Goal: Transaction & Acquisition: Purchase product/service

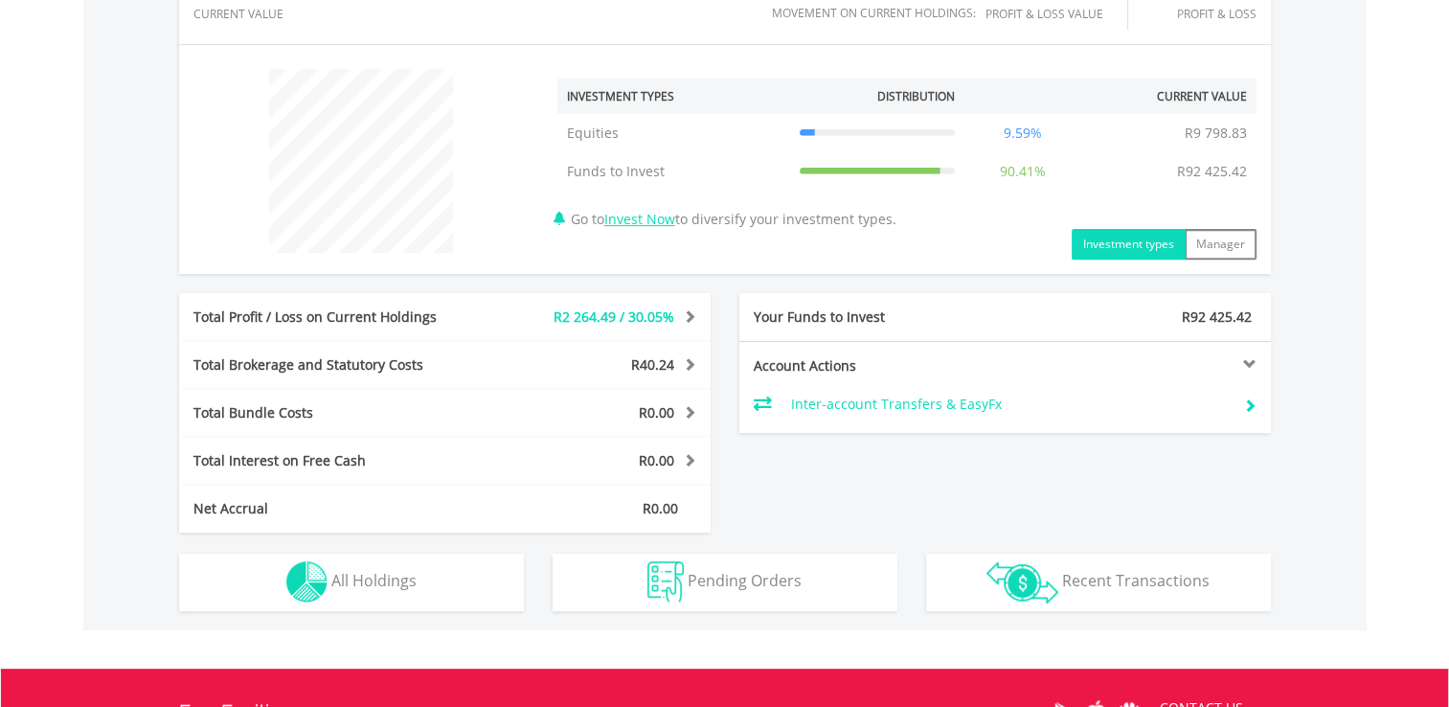
scroll to position [714, 0]
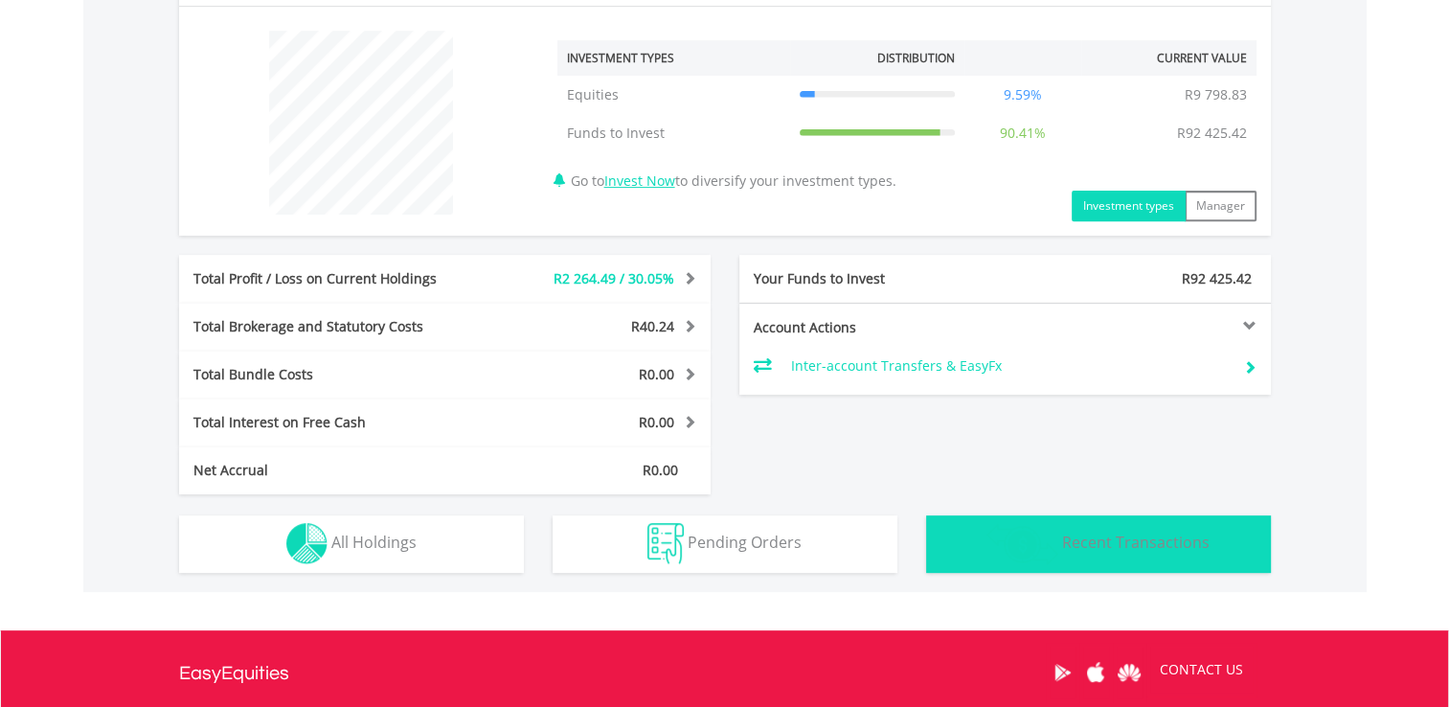
click at [1149, 545] on span "Recent Transactions" at bounding box center [1136, 542] width 148 height 21
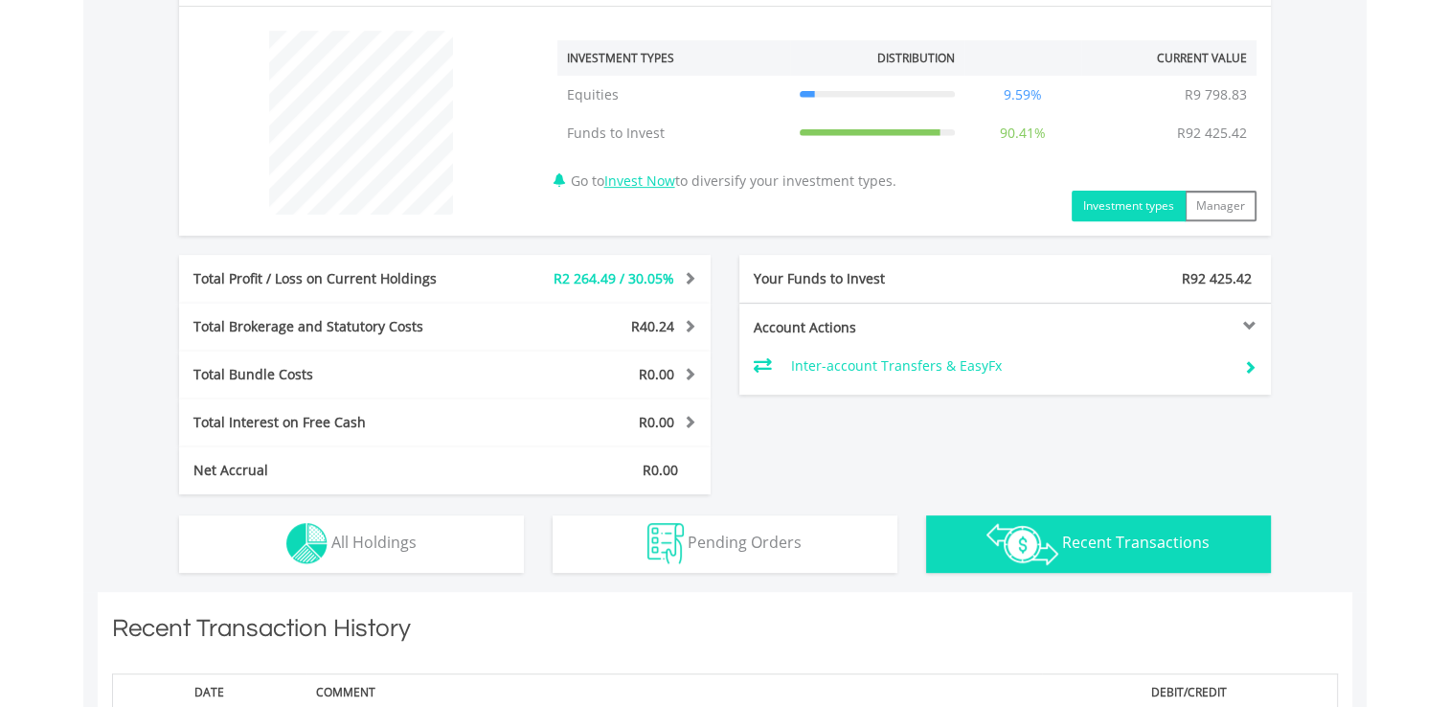
scroll to position [1184, 0]
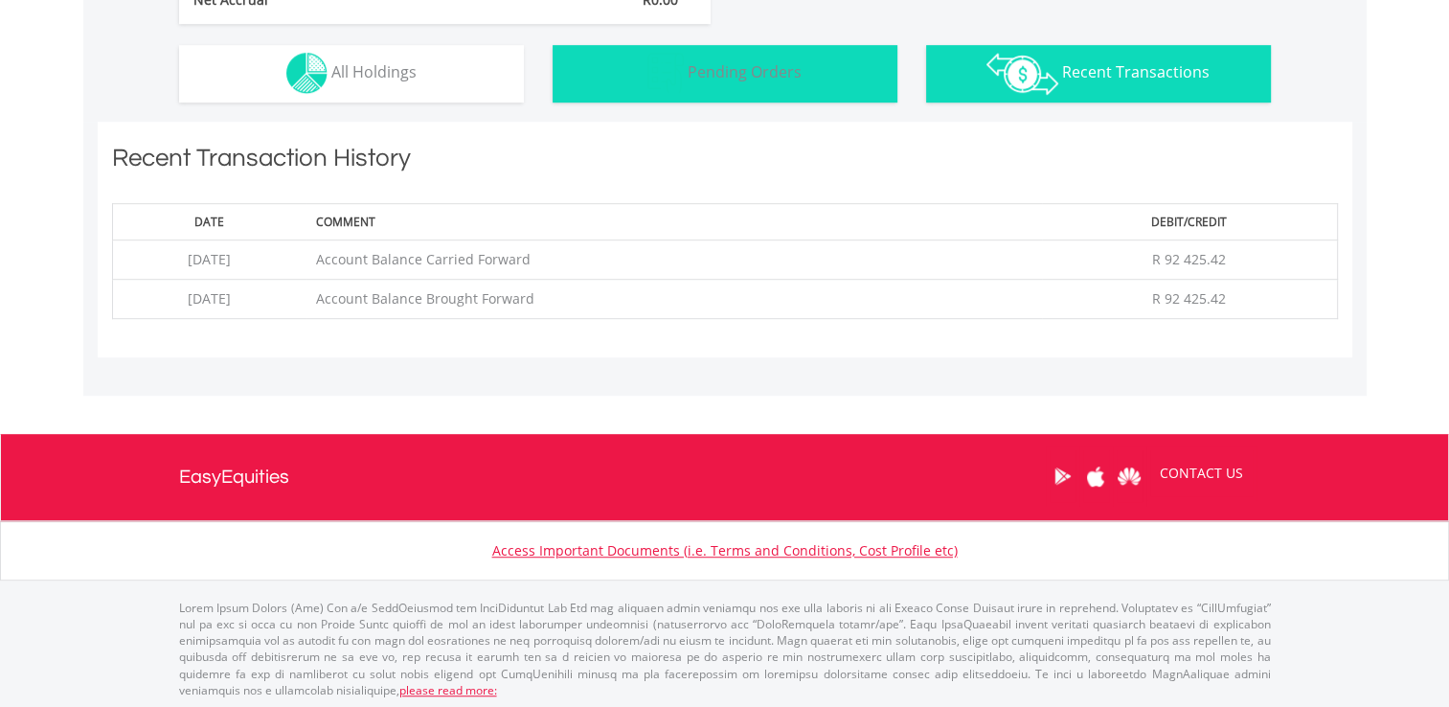
click at [716, 80] on button "Pending Orders Pending Orders" at bounding box center [725, 73] width 345 height 57
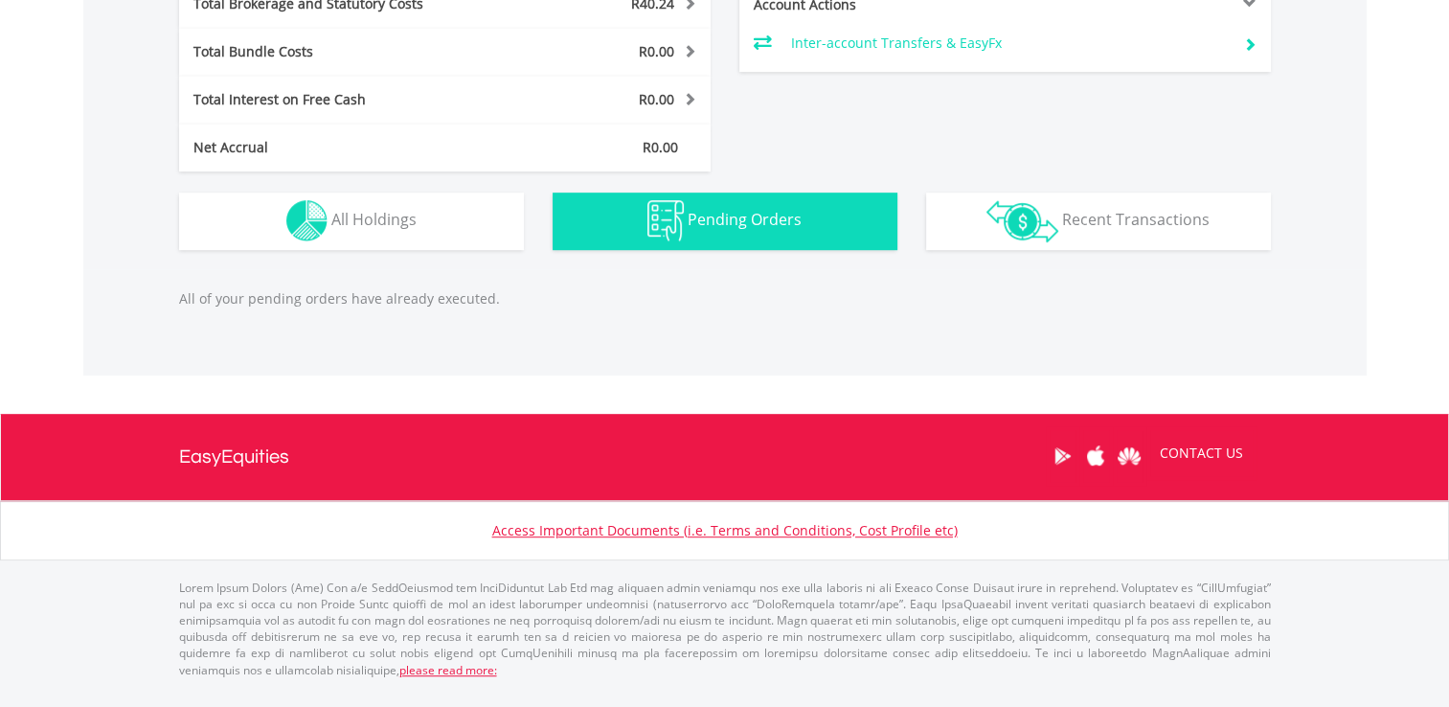
scroll to position [1017, 0]
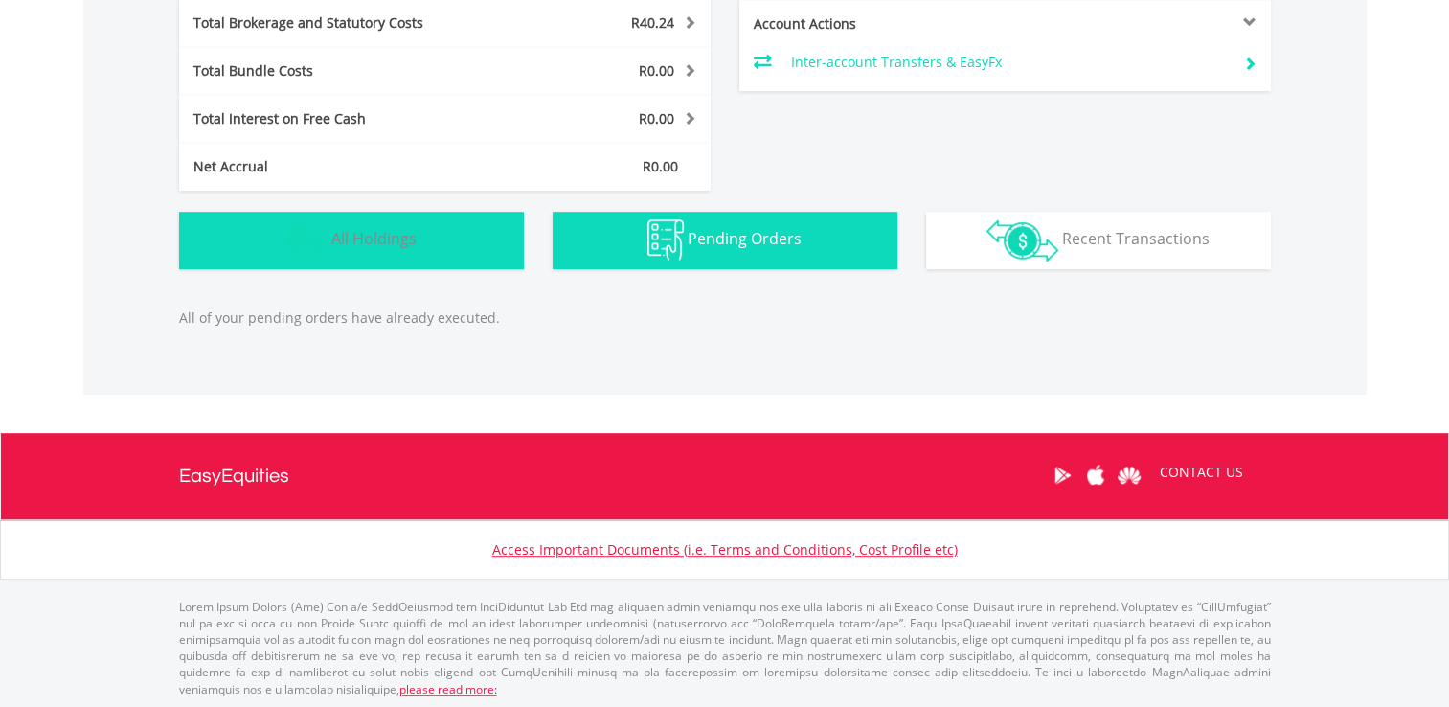
click at [396, 238] on span "All Holdings" at bounding box center [373, 238] width 85 height 21
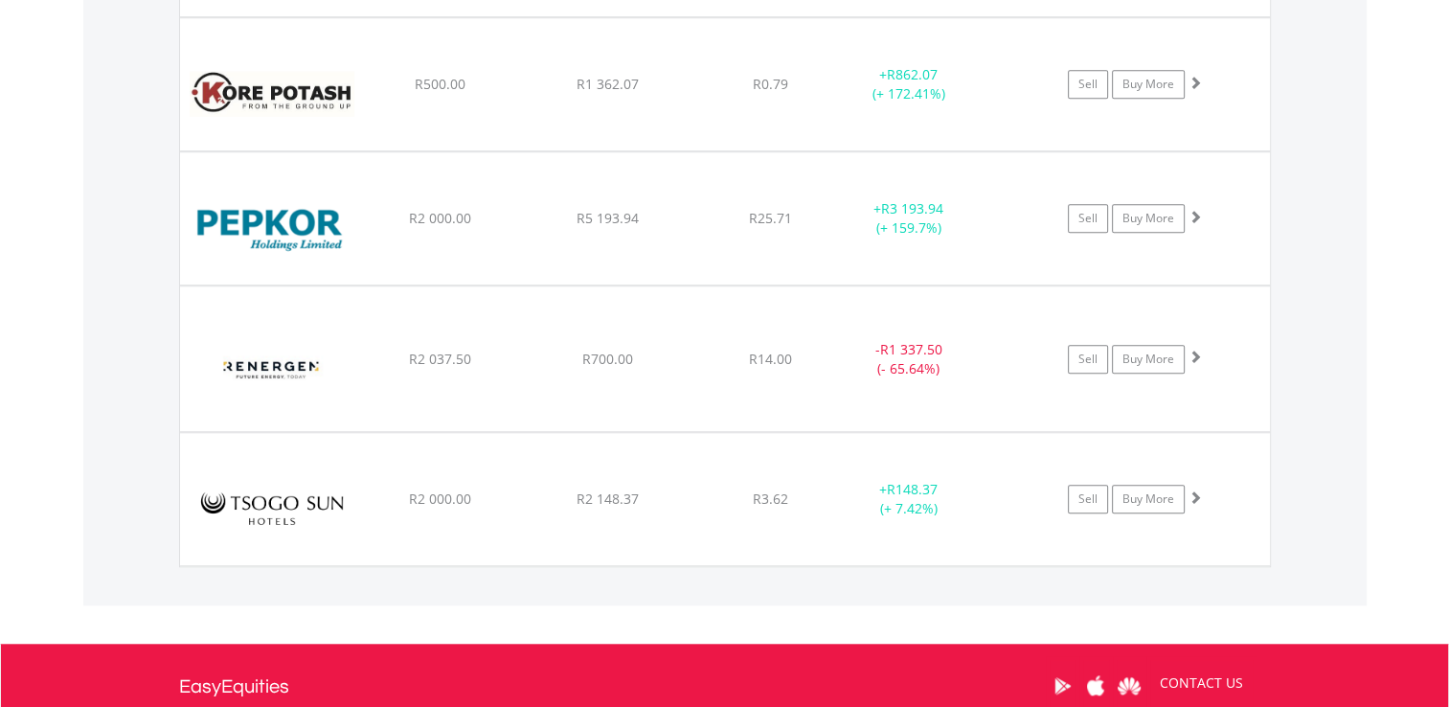
scroll to position [1592, 0]
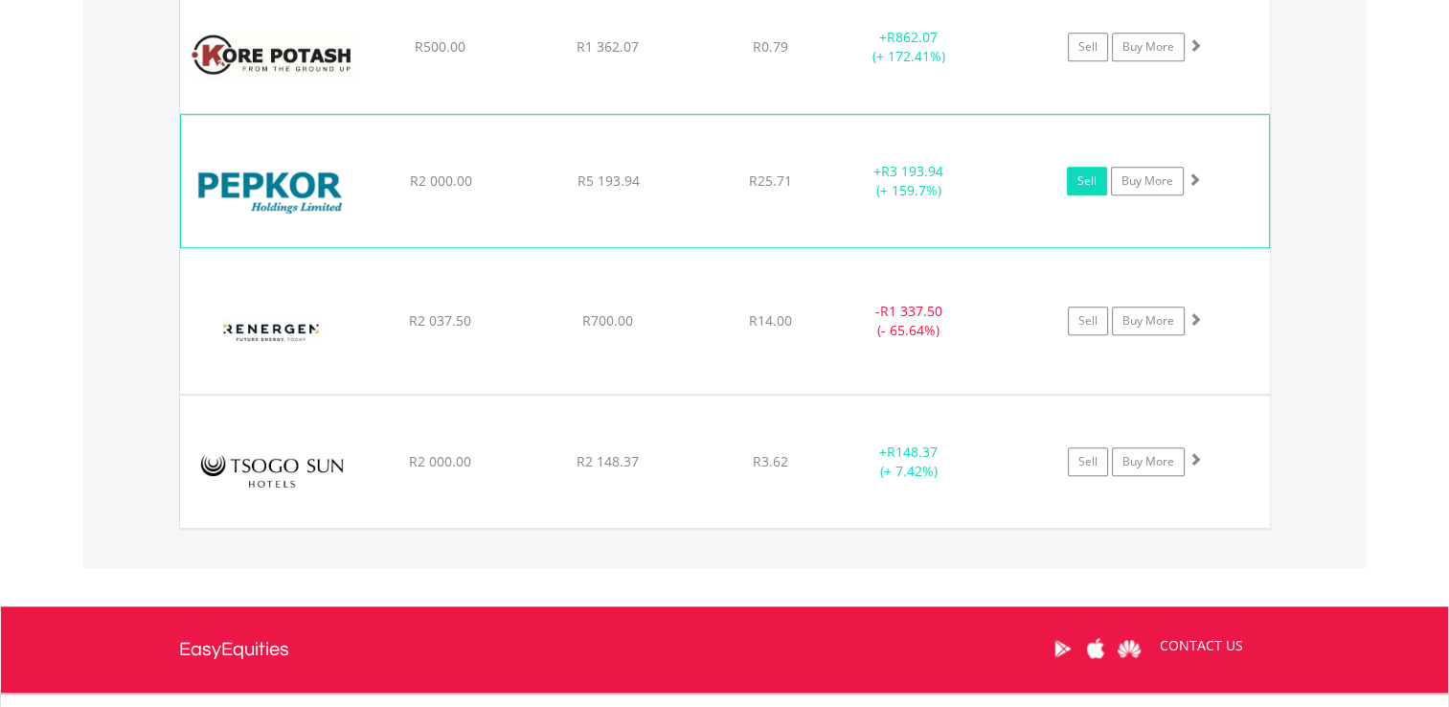
click at [1088, 178] on link "Sell" at bounding box center [1087, 181] width 40 height 29
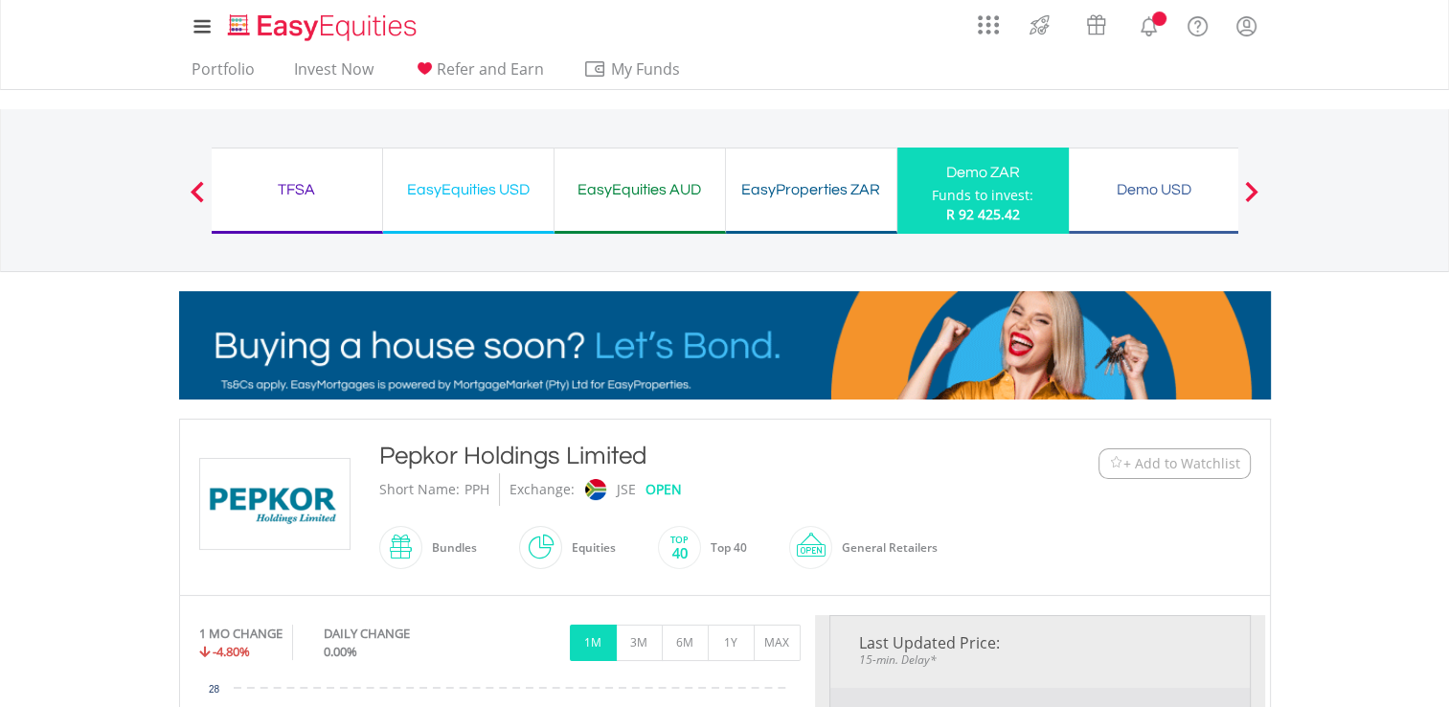
type input "*******"
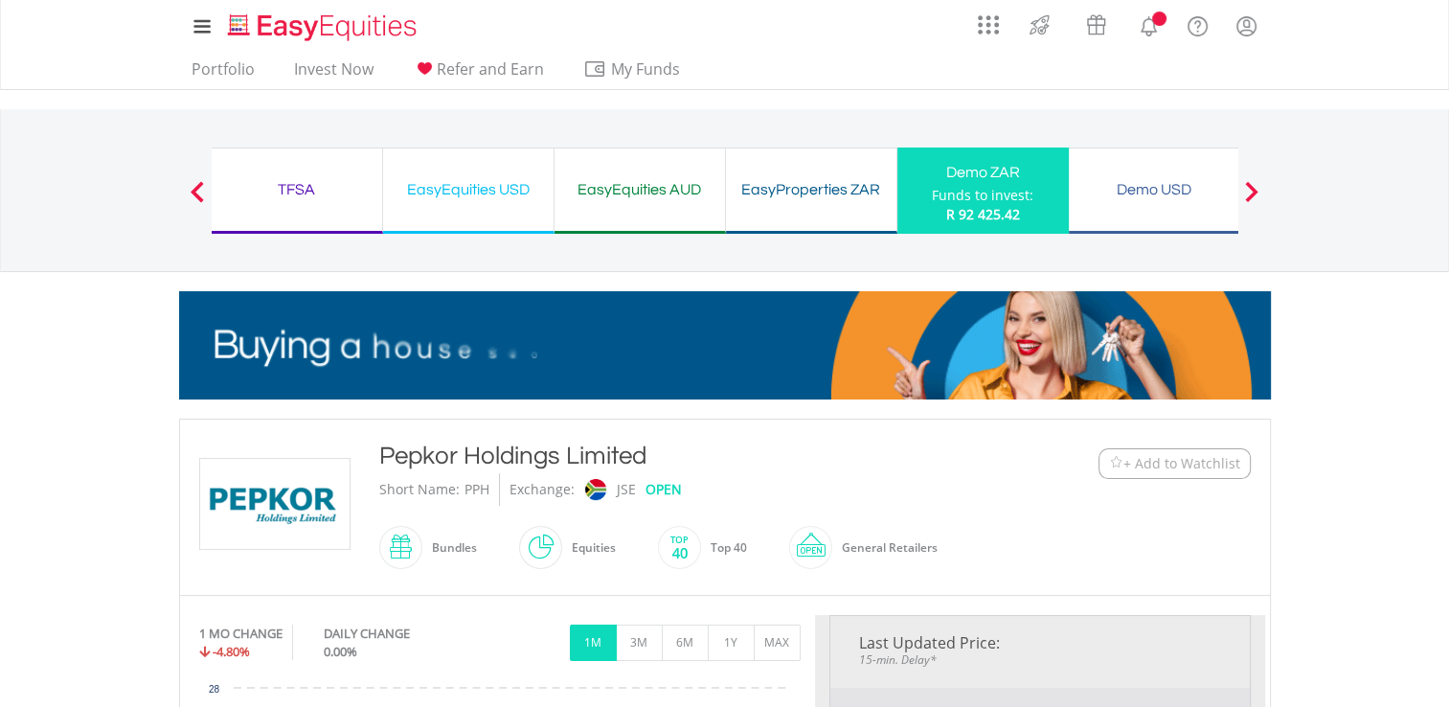
type input "******"
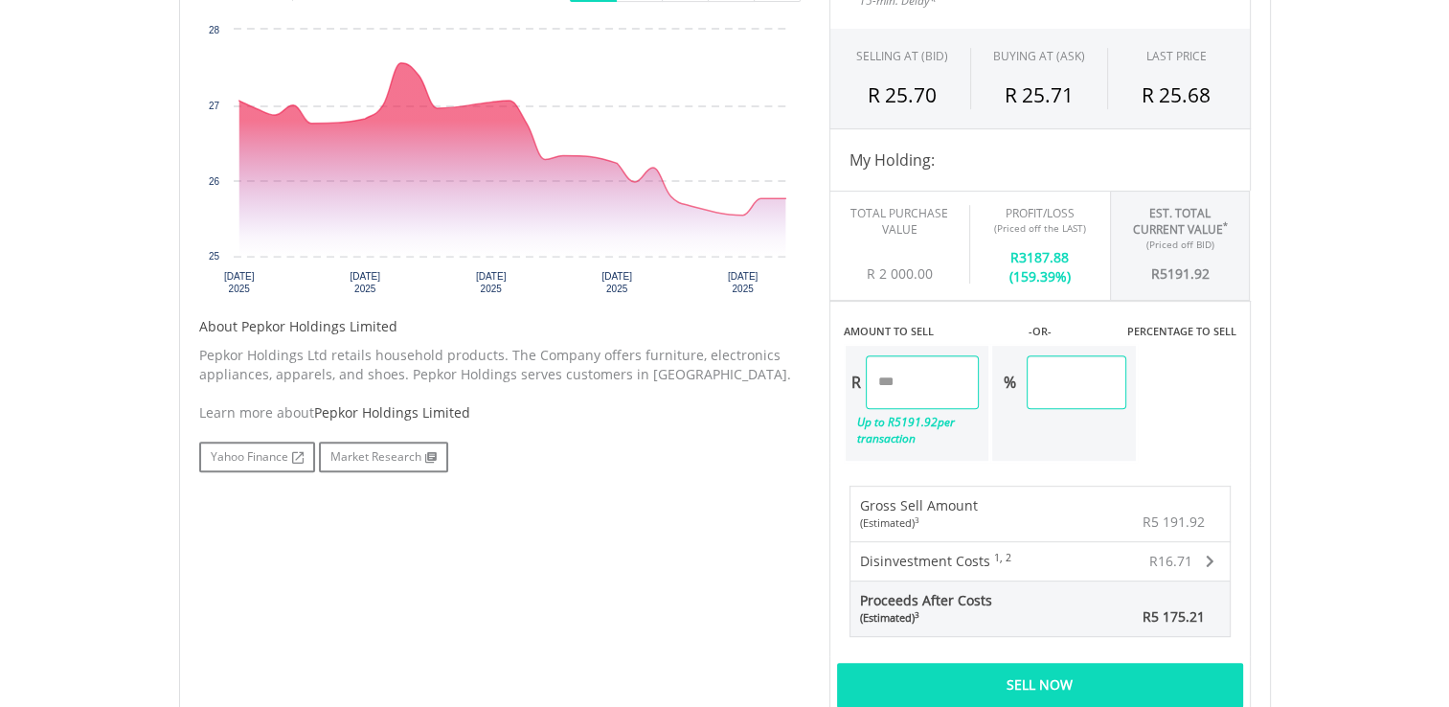
scroll to position [664, 0]
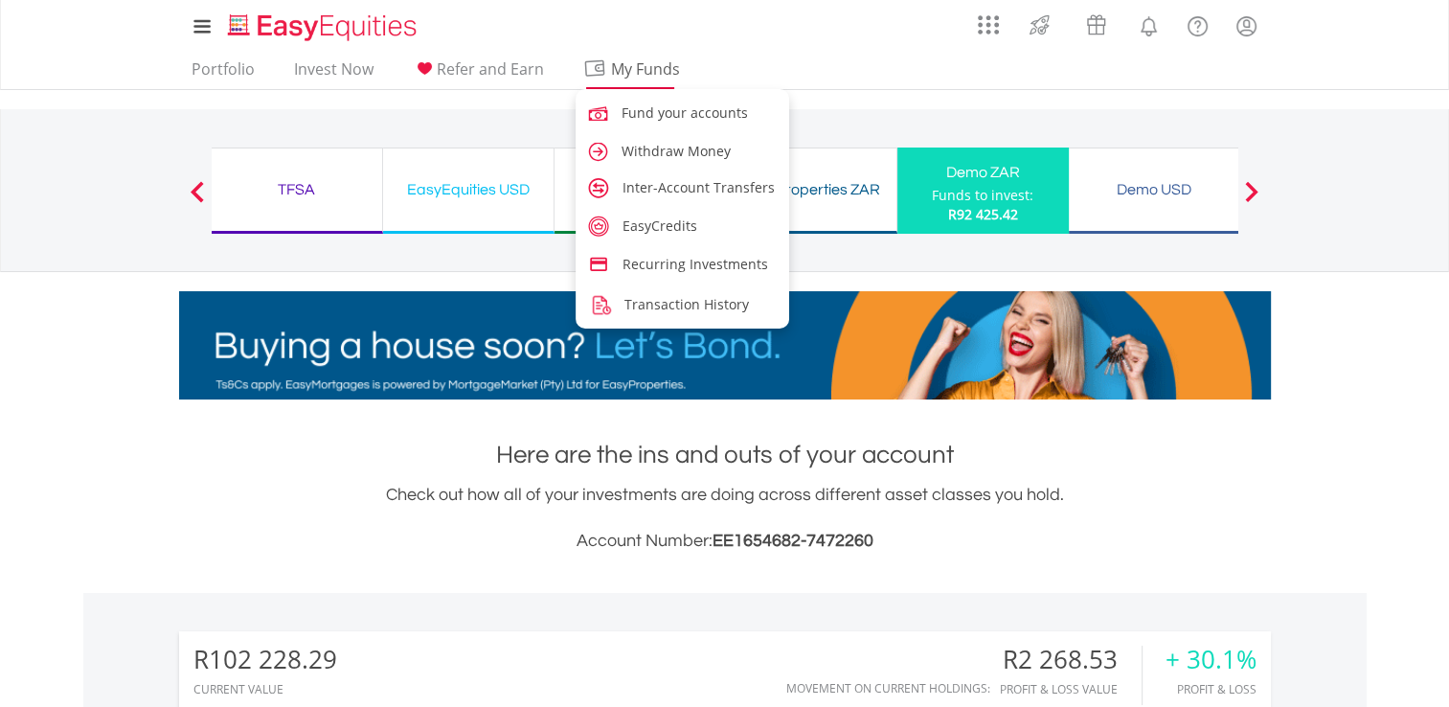
click at [634, 63] on span "My Funds" at bounding box center [645, 69] width 125 height 25
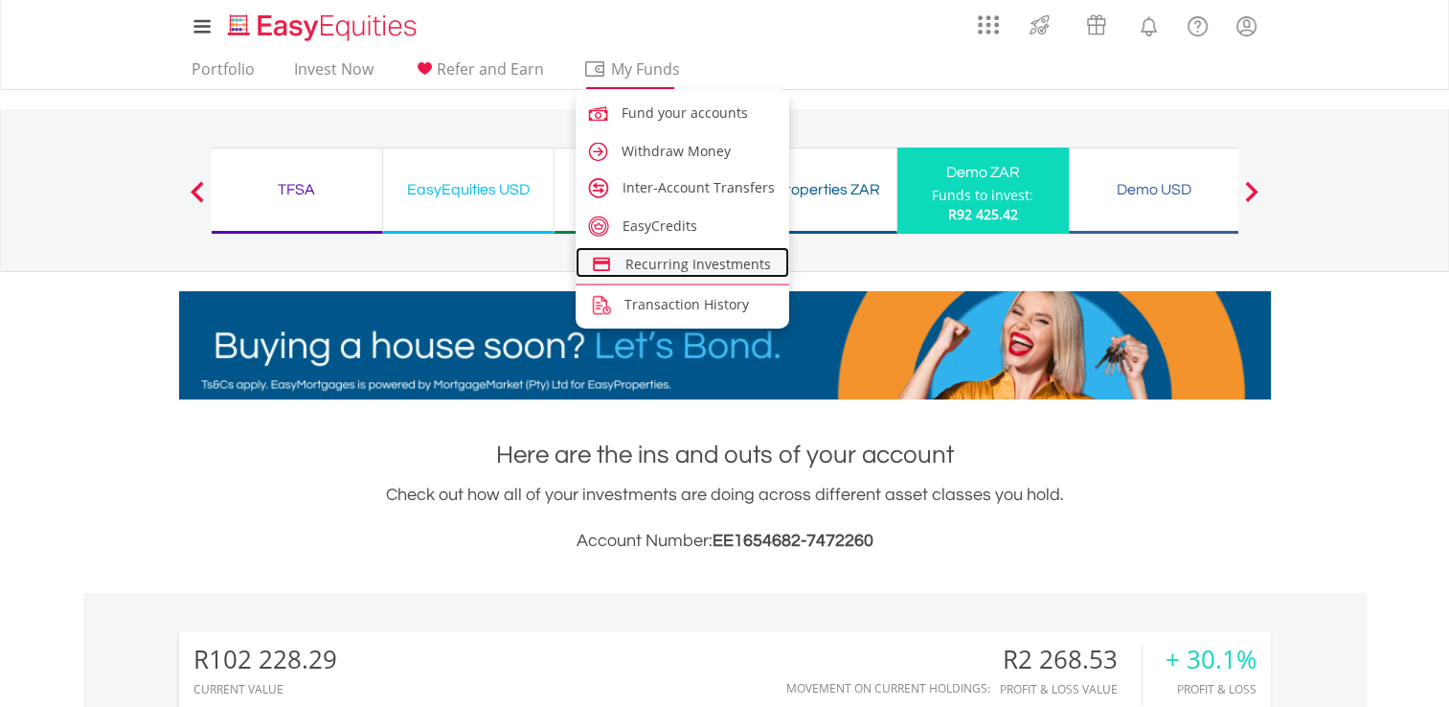
click at [722, 262] on span "Recurring Investments" at bounding box center [698, 264] width 146 height 18
